Goal: Navigation & Orientation: Find specific page/section

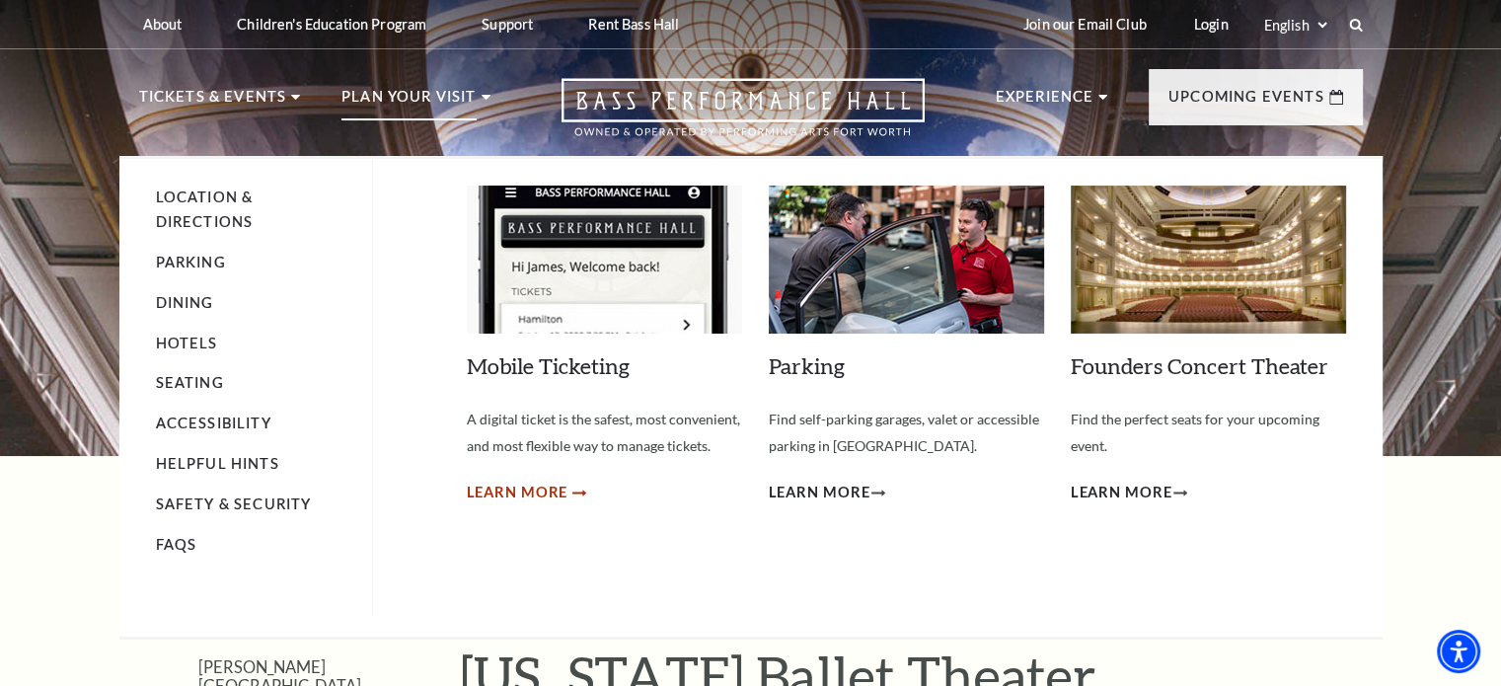
click at [548, 492] on span "Learn More" at bounding box center [518, 493] width 102 height 25
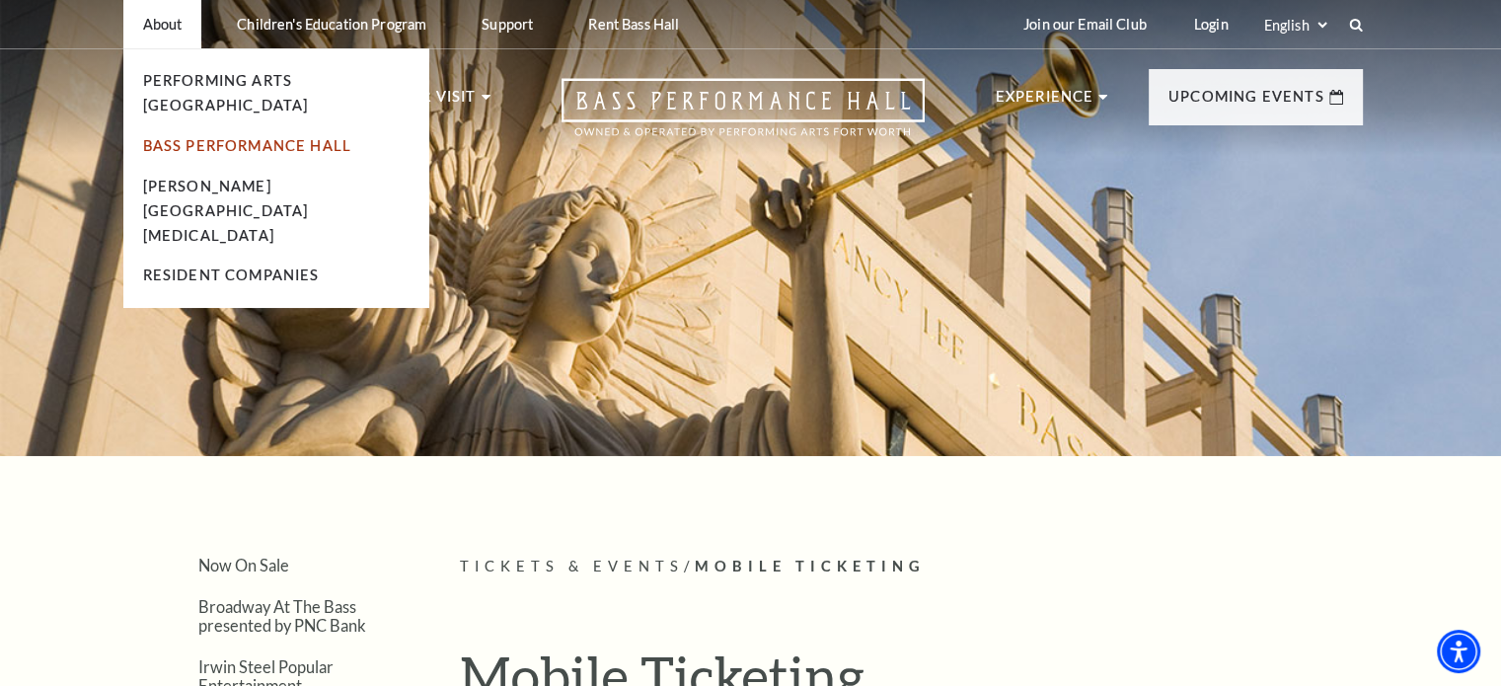
click at [248, 137] on link "Bass Performance Hall" at bounding box center [247, 145] width 209 height 17
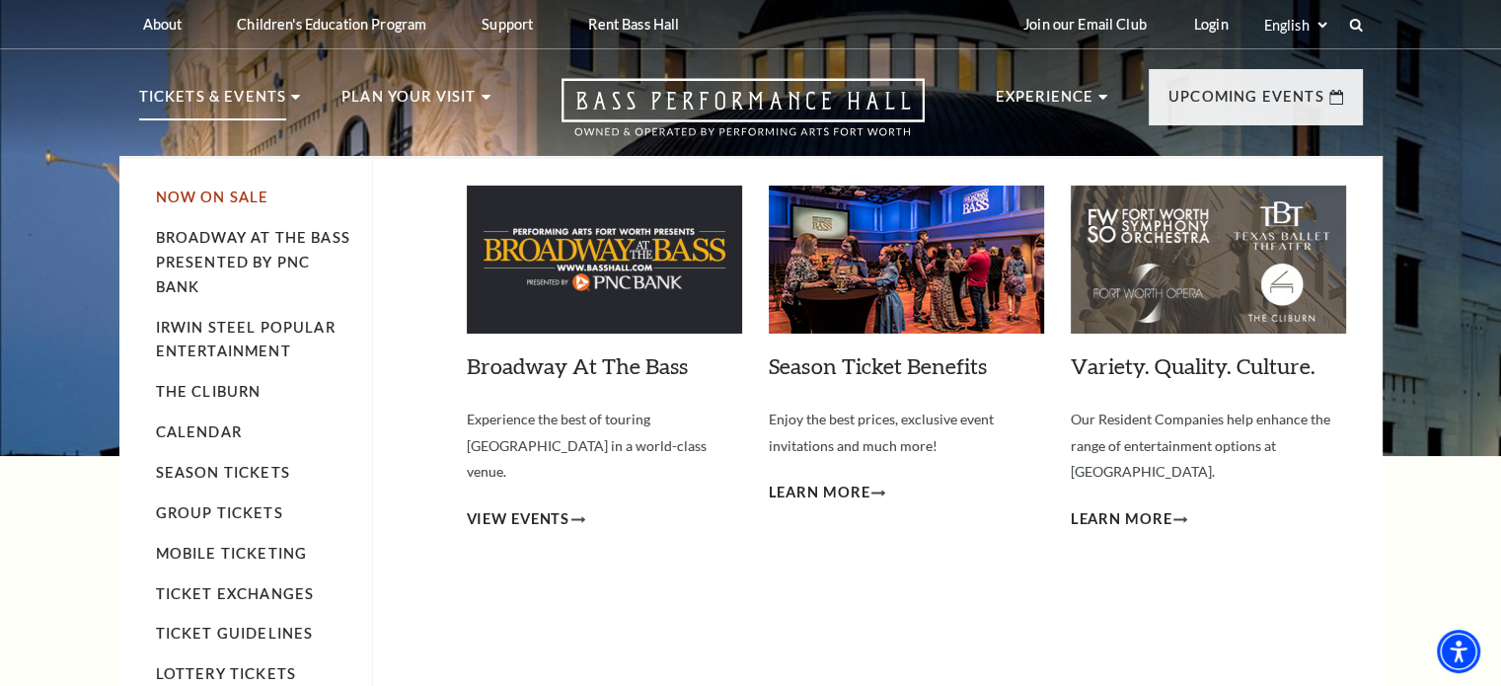
click at [220, 196] on link "Now On Sale" at bounding box center [213, 197] width 114 height 17
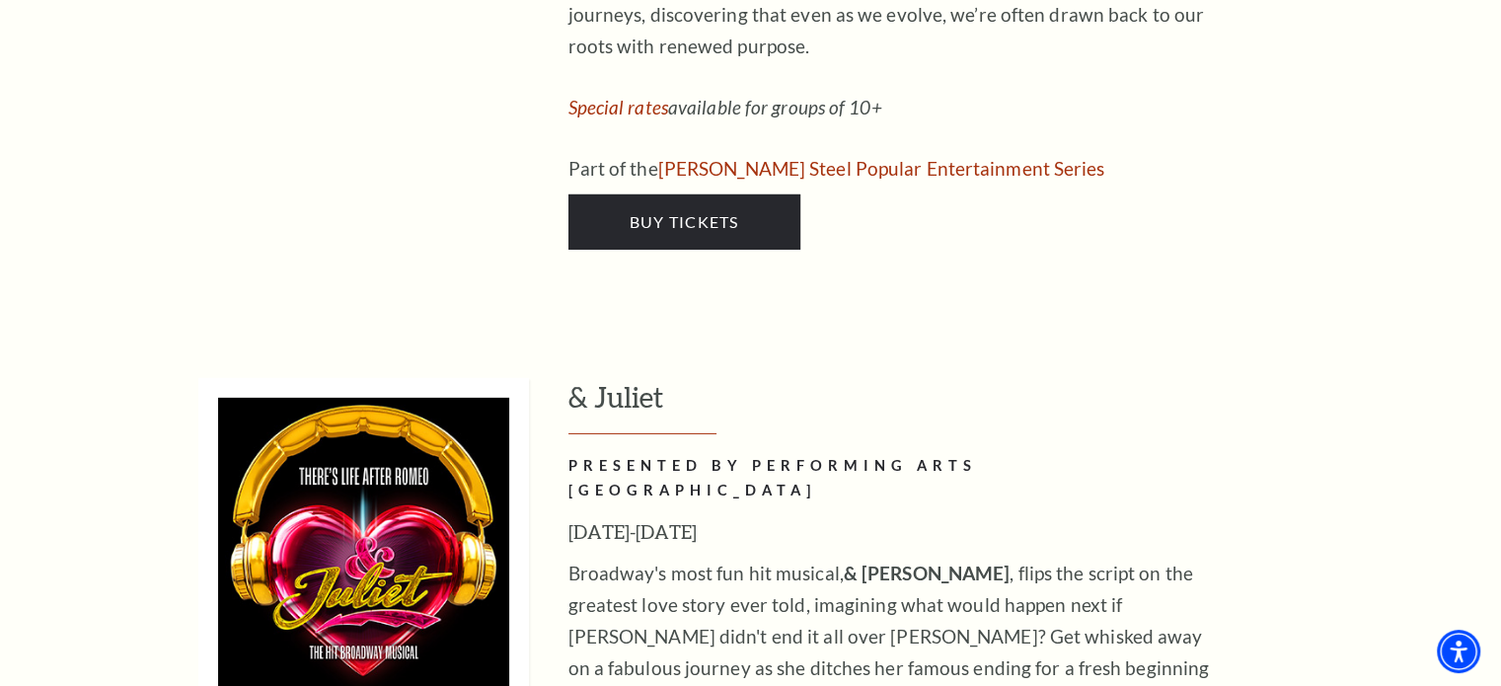
scroll to position [6711, 0]
